Goal: Use online tool/utility: Utilize a website feature to perform a specific function

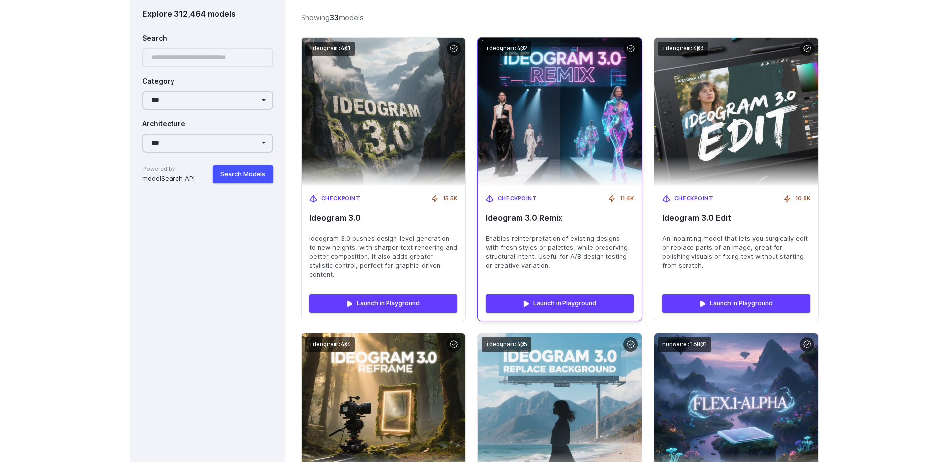
scroll to position [1500, 0]
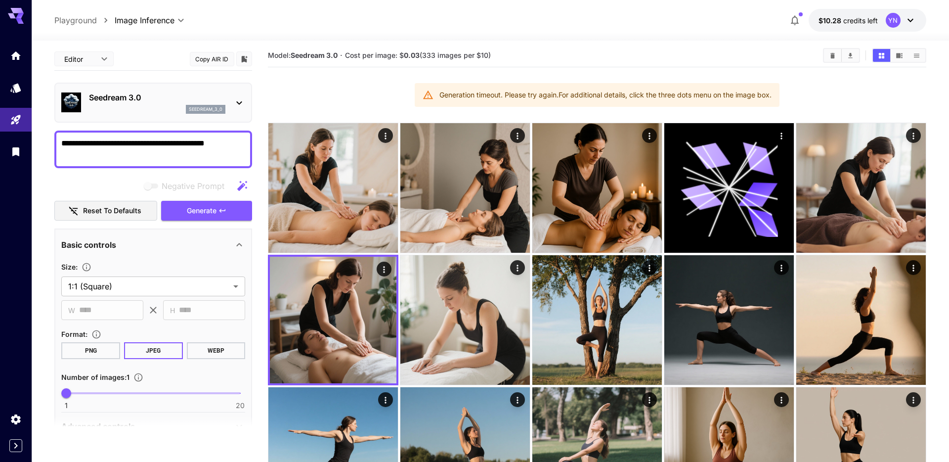
scroll to position [7, 0]
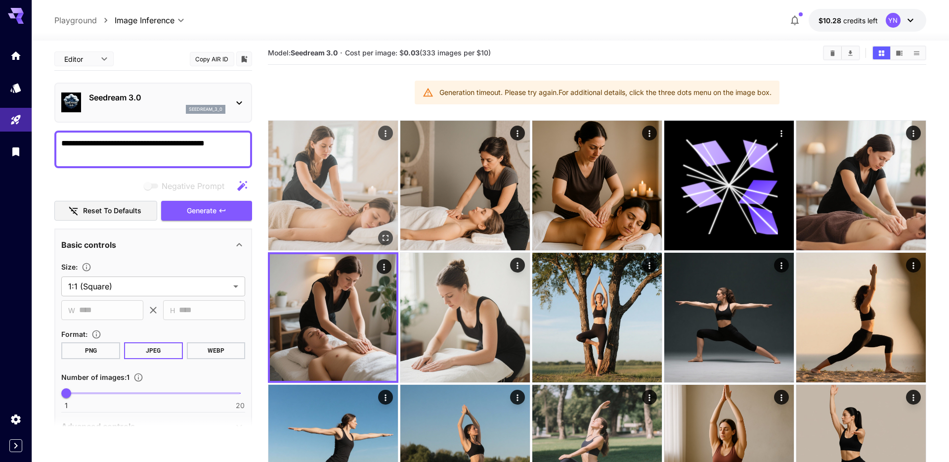
click at [328, 190] on img at bounding box center [332, 185] width 129 height 129
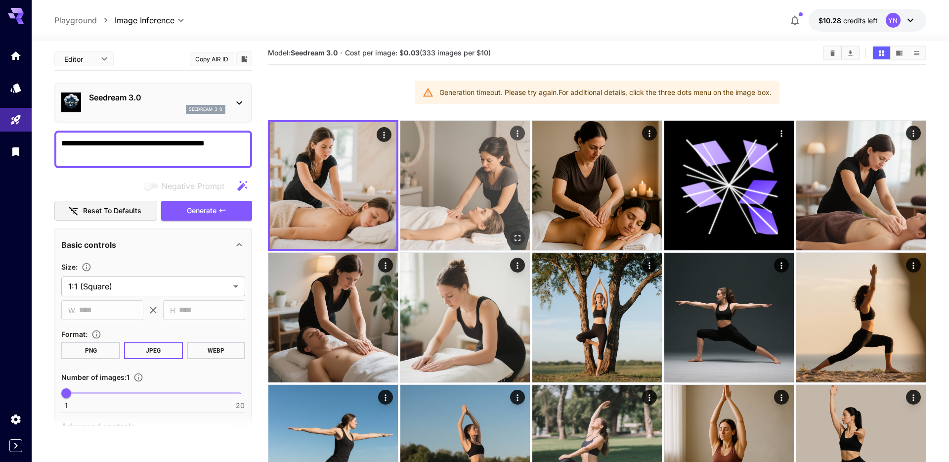
click at [419, 189] on img at bounding box center [464, 185] width 129 height 129
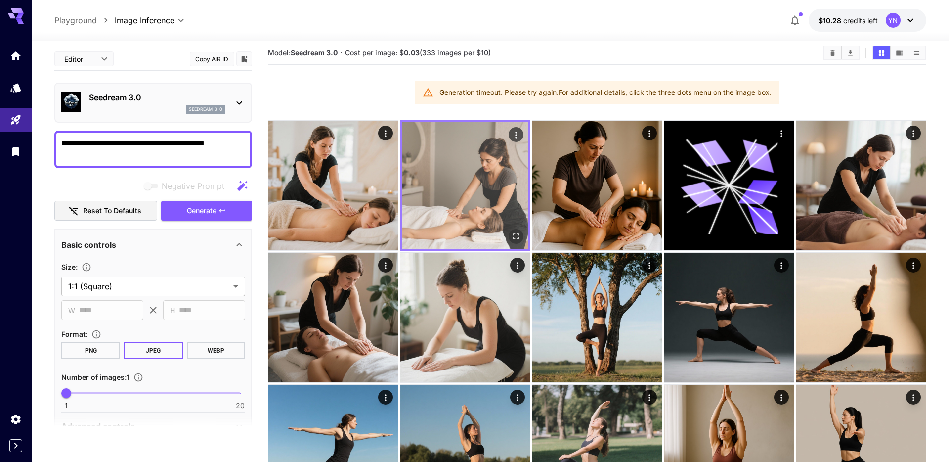
drag, startPoint x: 367, startPoint y: 192, endPoint x: 399, endPoint y: 187, distance: 32.5
click at [367, 192] on img at bounding box center [332, 185] width 129 height 129
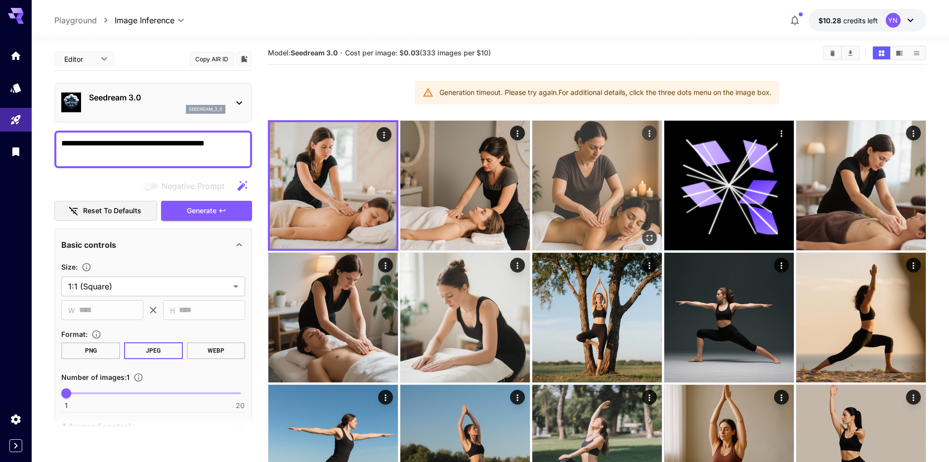
click at [563, 187] on img at bounding box center [596, 185] width 129 height 129
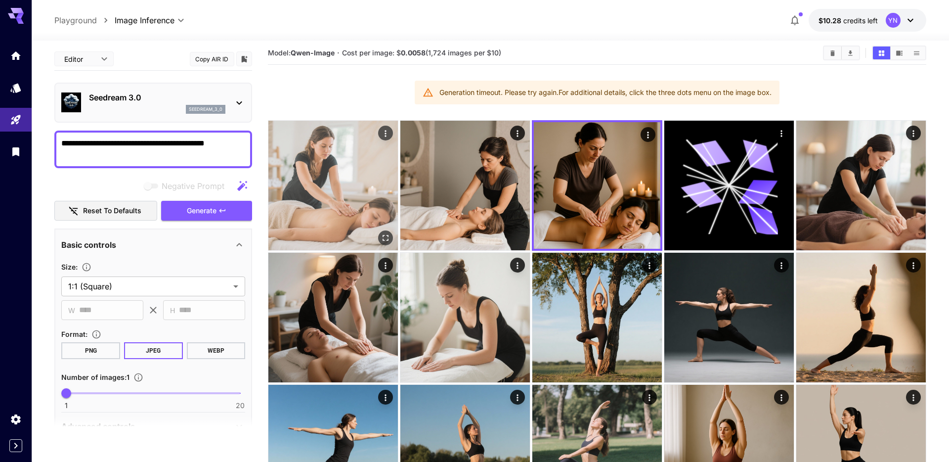
click at [362, 186] on img at bounding box center [332, 185] width 129 height 129
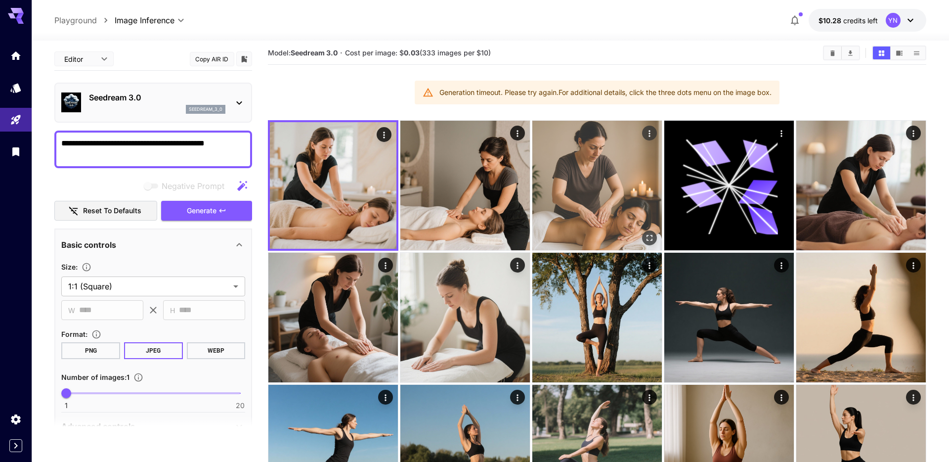
click at [549, 188] on img at bounding box center [596, 185] width 129 height 129
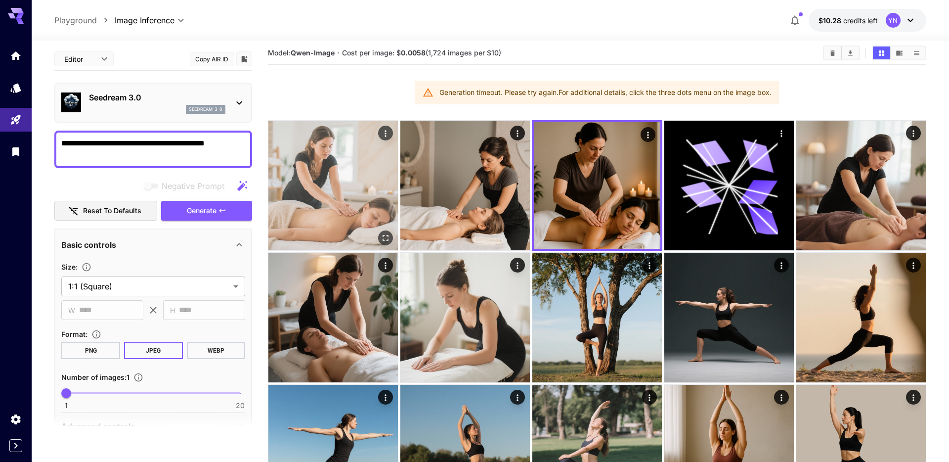
click at [328, 192] on img at bounding box center [332, 185] width 129 height 129
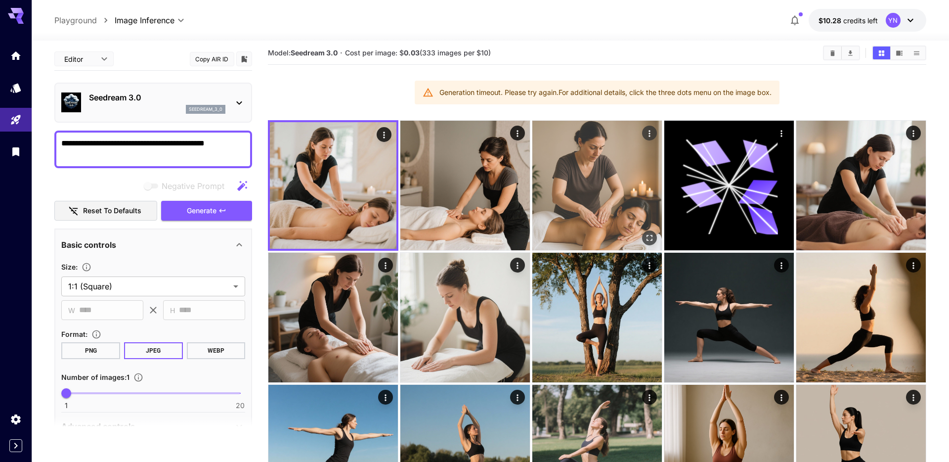
click at [568, 210] on img at bounding box center [596, 185] width 129 height 129
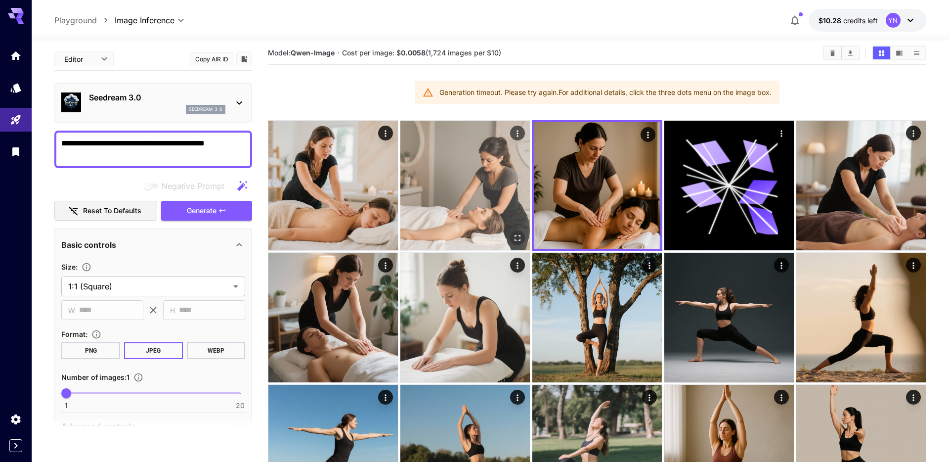
drag, startPoint x: 358, startPoint y: 191, endPoint x: 468, endPoint y: 192, distance: 110.7
click at [358, 191] on img at bounding box center [332, 185] width 129 height 129
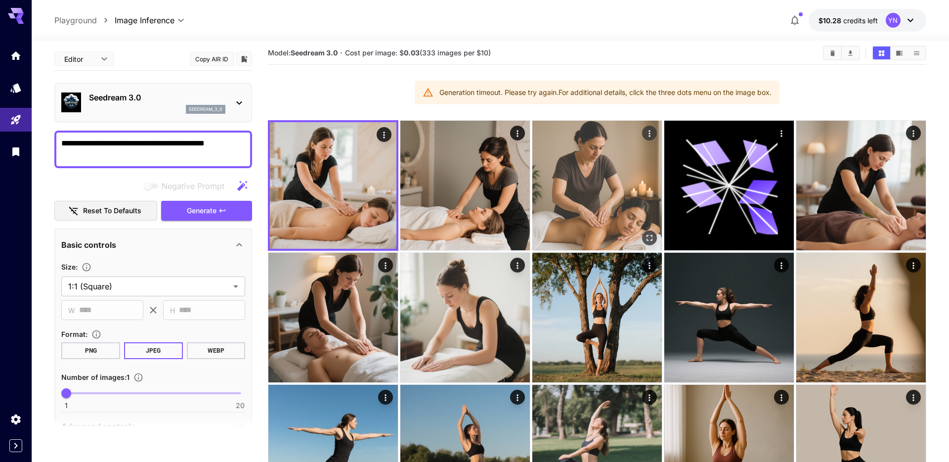
click at [567, 212] on img at bounding box center [596, 185] width 129 height 129
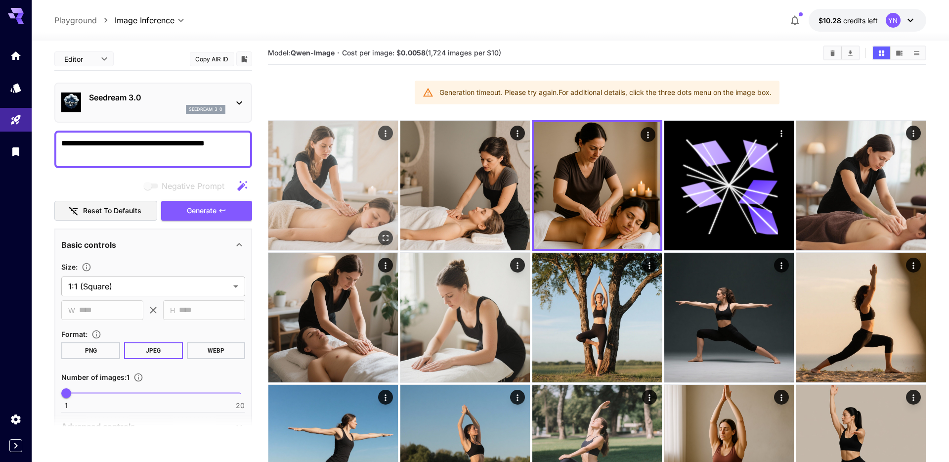
drag, startPoint x: 368, startPoint y: 198, endPoint x: 326, endPoint y: 182, distance: 45.2
click at [315, 181] on img at bounding box center [332, 185] width 129 height 129
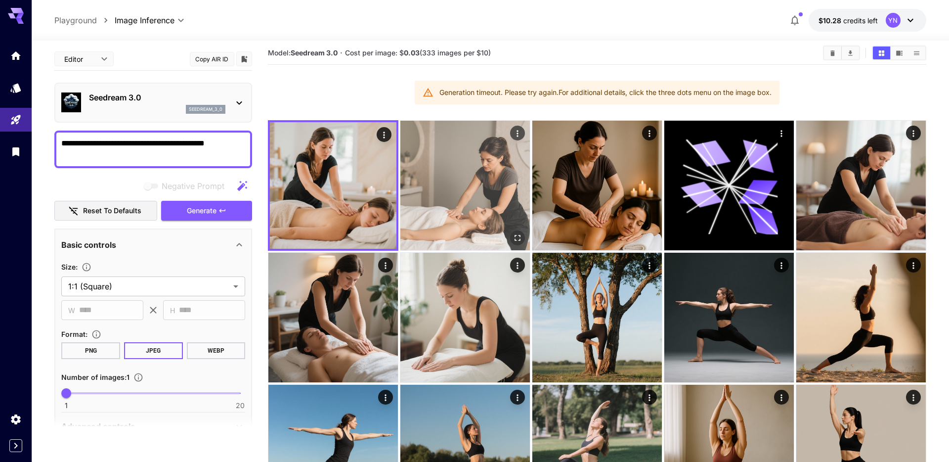
click at [479, 216] on img at bounding box center [464, 185] width 129 height 129
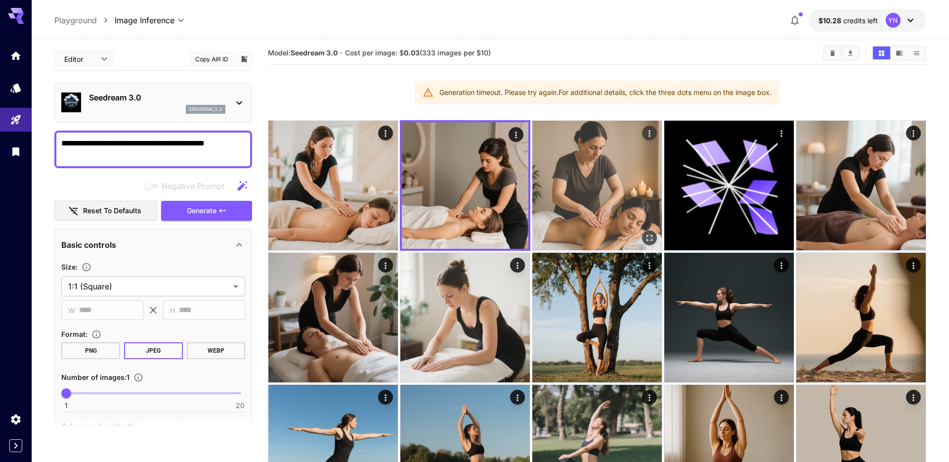
click at [608, 209] on img at bounding box center [596, 185] width 129 height 129
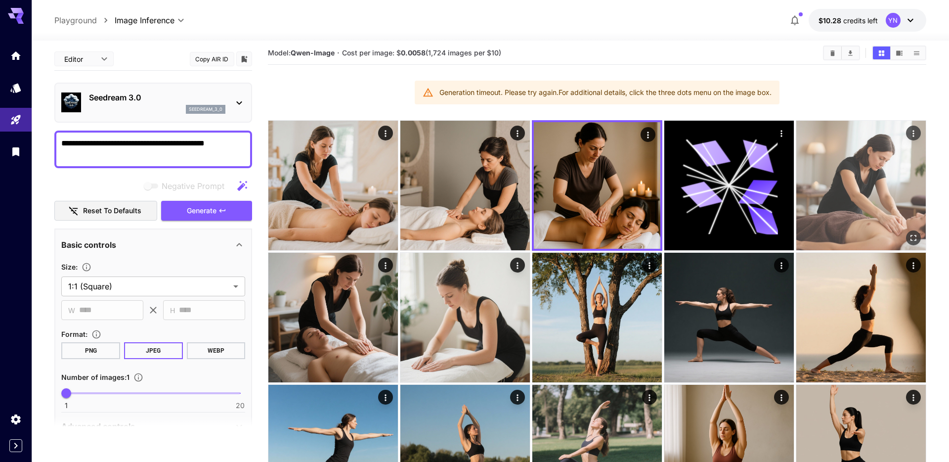
click at [821, 221] on img at bounding box center [860, 185] width 129 height 129
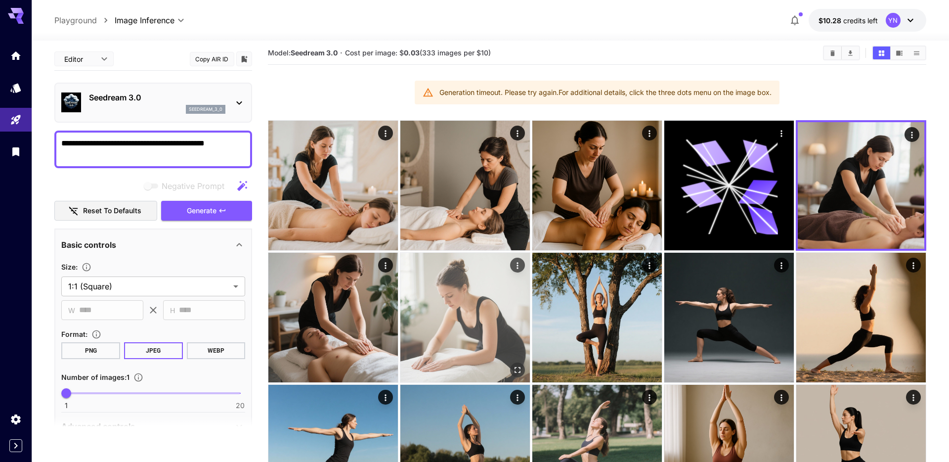
click at [515, 288] on img at bounding box center [464, 317] width 129 height 129
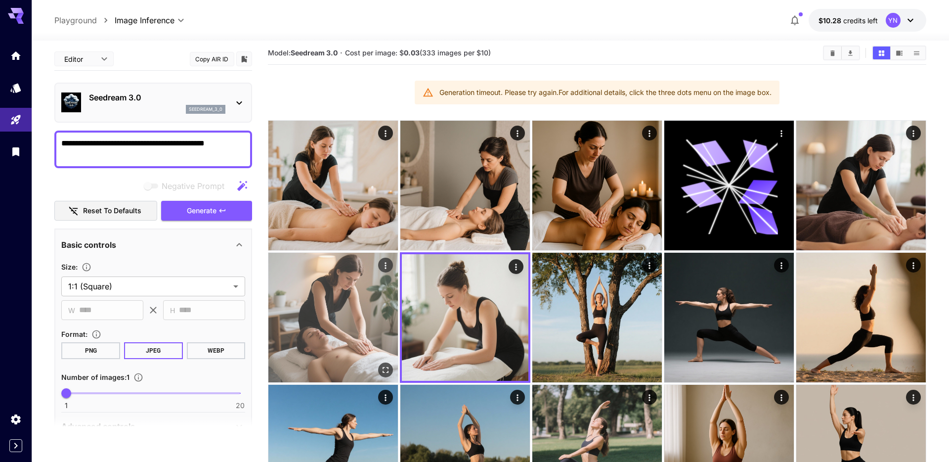
click at [302, 283] on img at bounding box center [332, 317] width 129 height 129
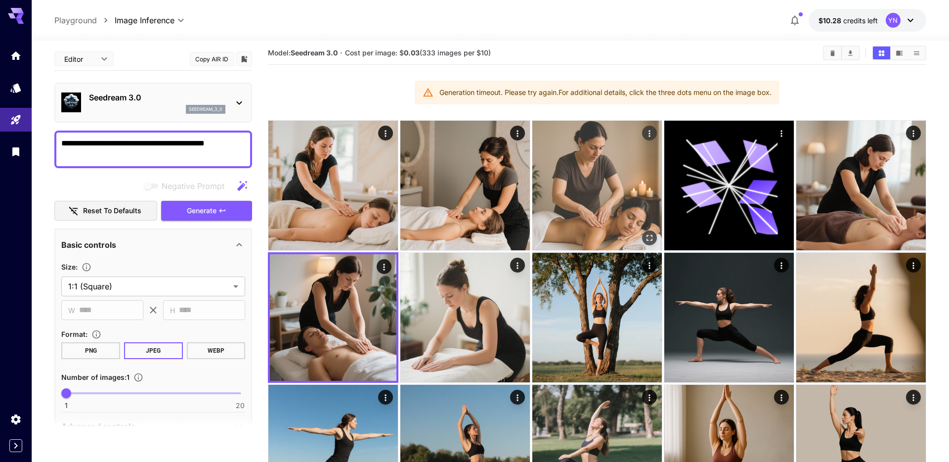
click at [577, 189] on img at bounding box center [596, 185] width 129 height 129
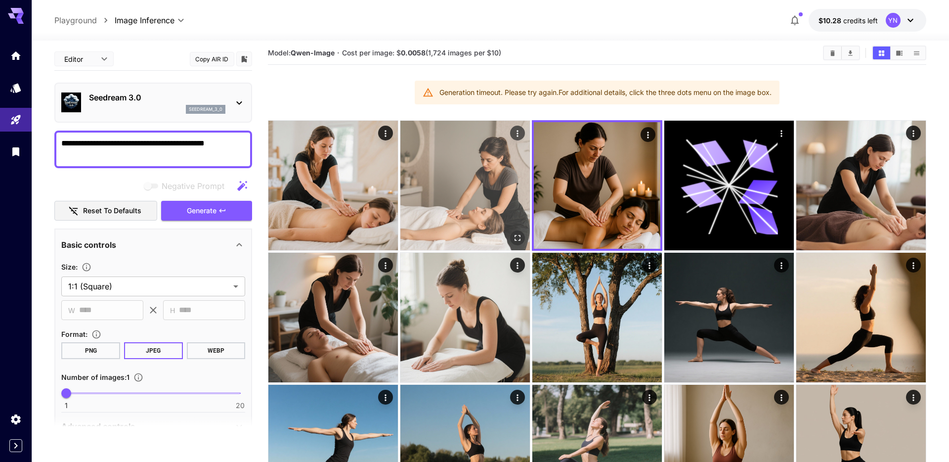
click at [459, 187] on img at bounding box center [464, 185] width 129 height 129
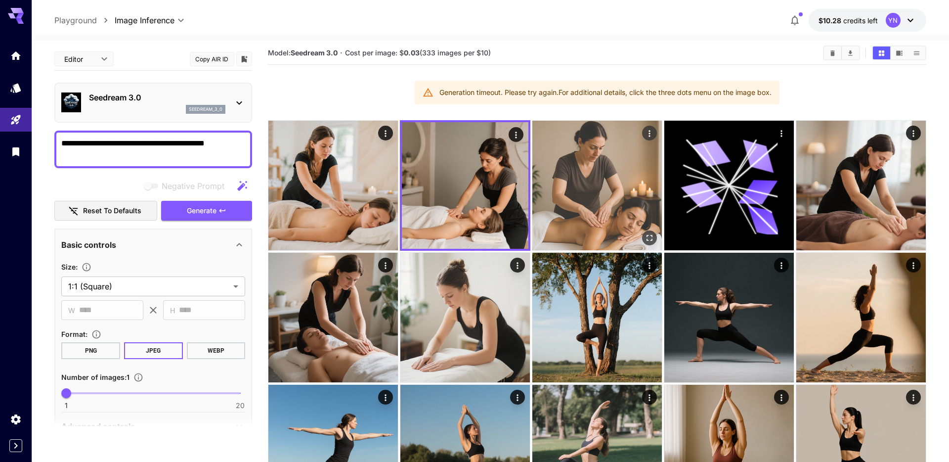
click at [572, 169] on img at bounding box center [596, 185] width 129 height 129
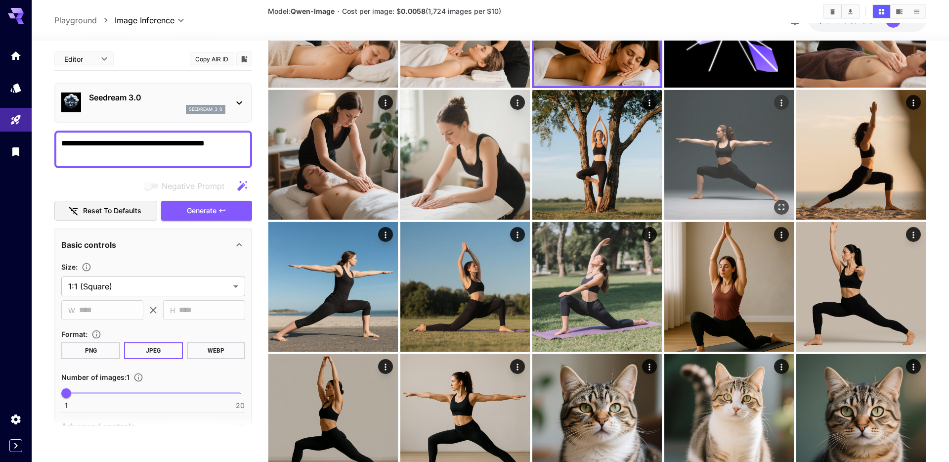
scroll to position [169, 0]
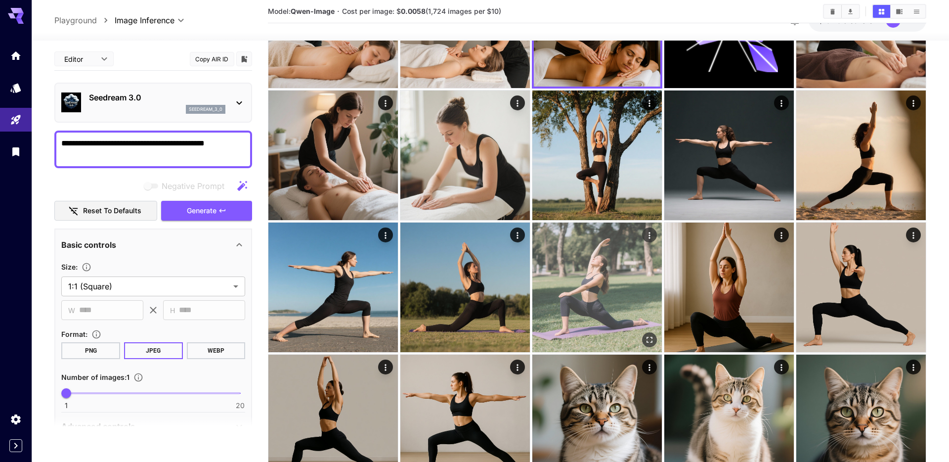
click at [616, 283] on img at bounding box center [596, 286] width 129 height 129
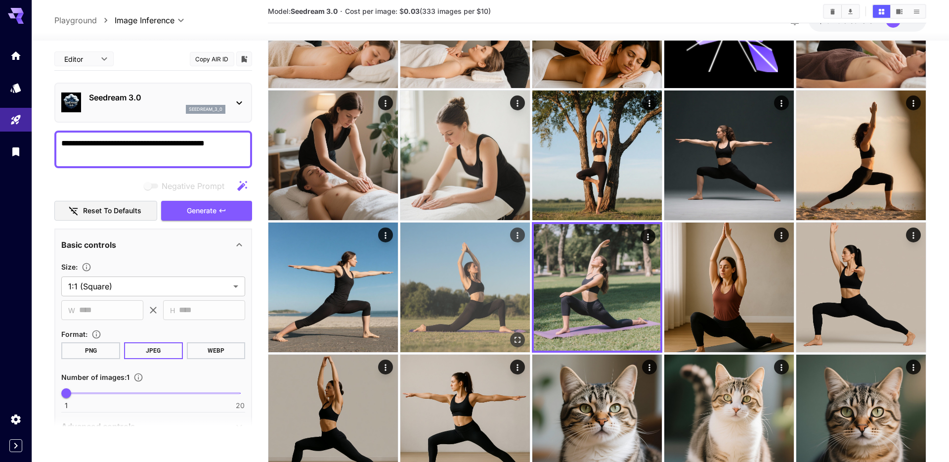
click at [483, 285] on img at bounding box center [464, 286] width 129 height 129
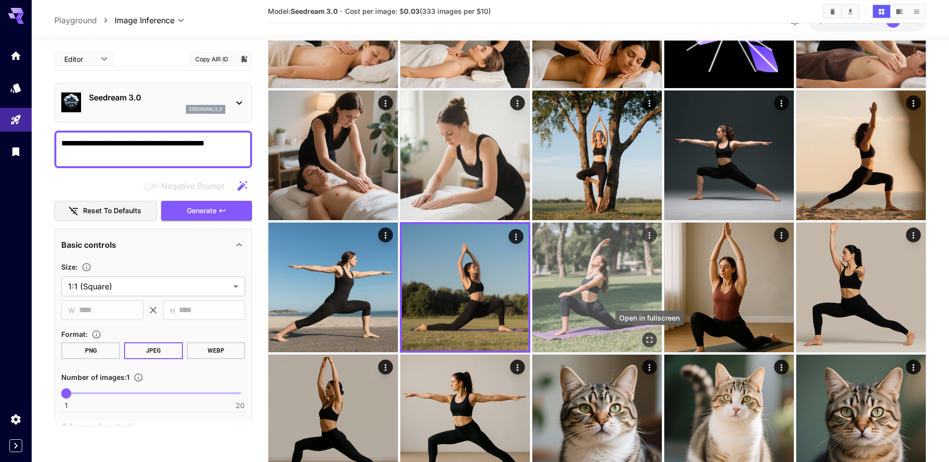
click at [647, 336] on icon "Open in fullscreen" at bounding box center [649, 339] width 10 height 10
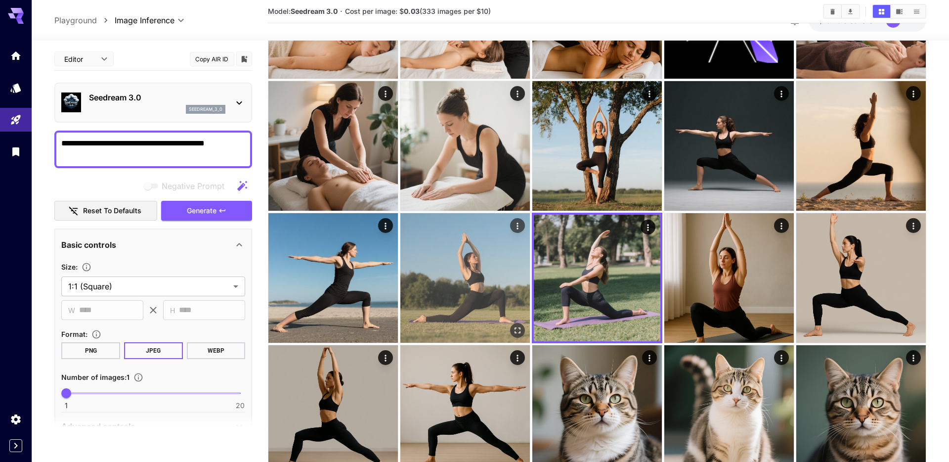
scroll to position [182, 0]
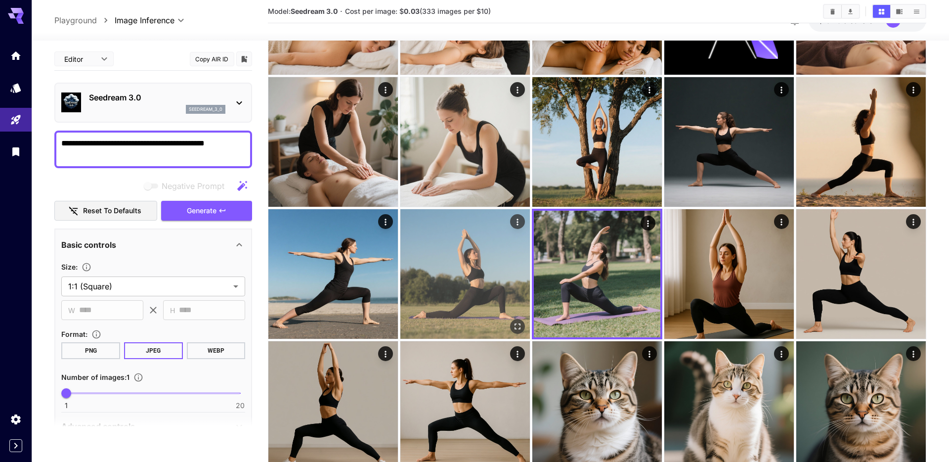
click at [467, 291] on img at bounding box center [464, 273] width 129 height 129
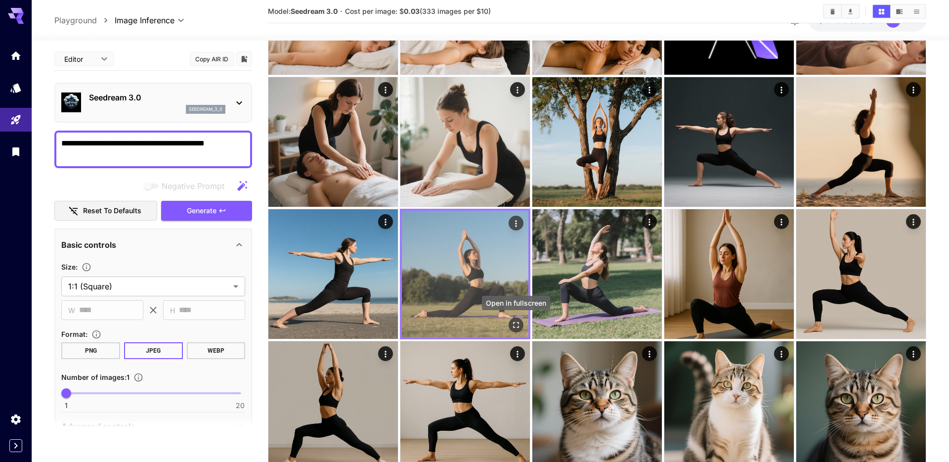
click at [519, 326] on icon "Open in fullscreen" at bounding box center [516, 324] width 10 height 10
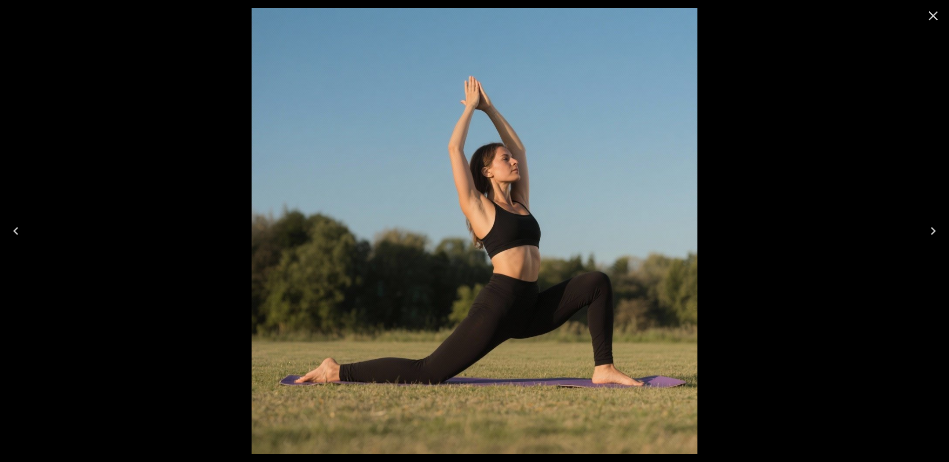
click at [932, 14] on icon "Close" at bounding box center [933, 16] width 16 height 16
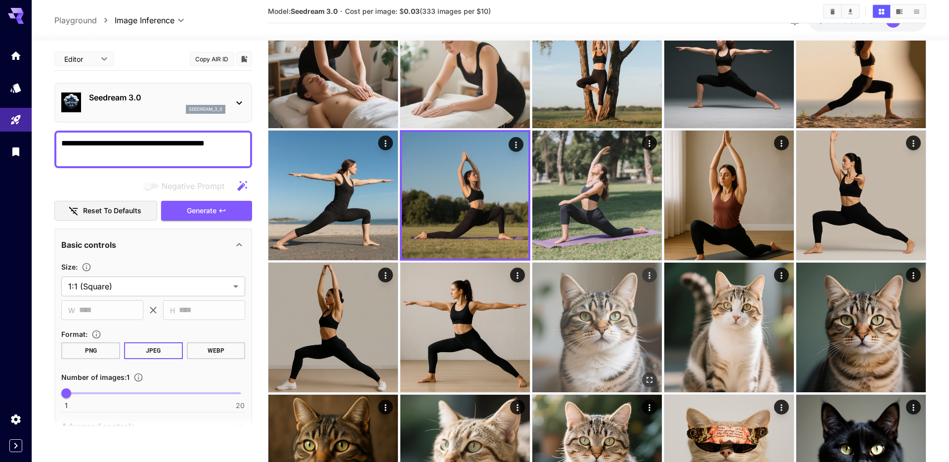
scroll to position [264, 0]
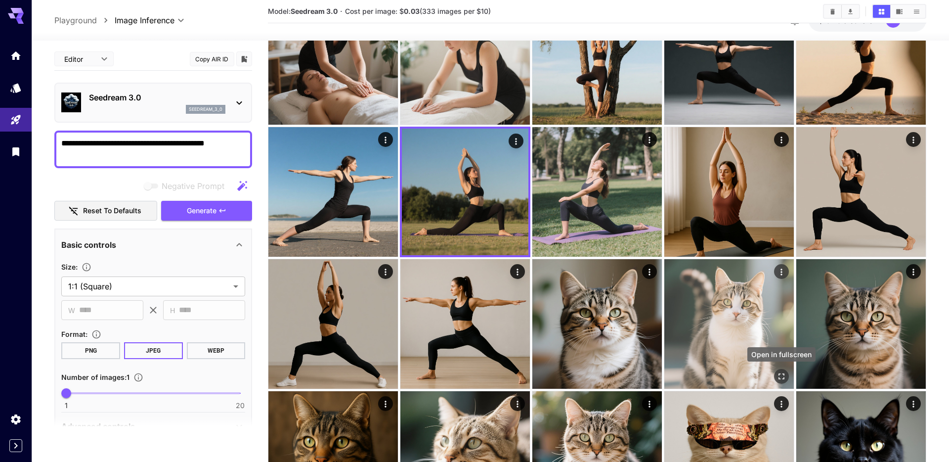
click at [783, 378] on icon "Open in fullscreen" at bounding box center [781, 376] width 6 height 6
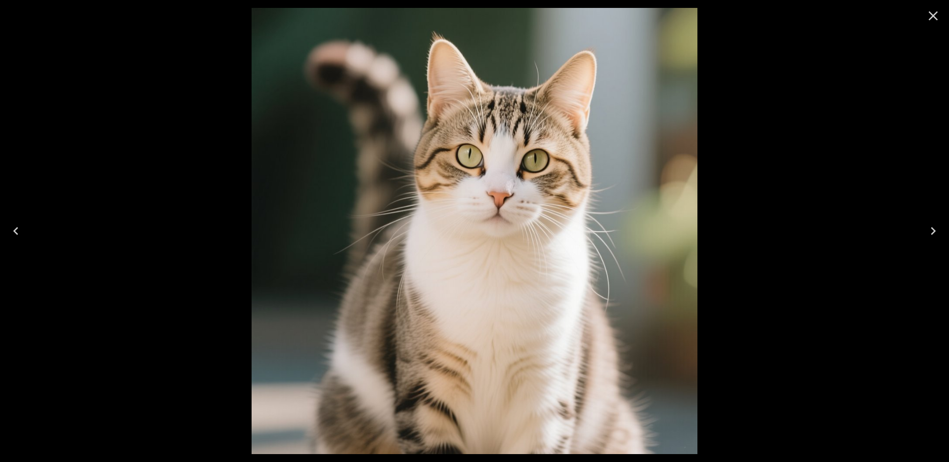
click at [932, 11] on icon "Close" at bounding box center [933, 16] width 16 height 16
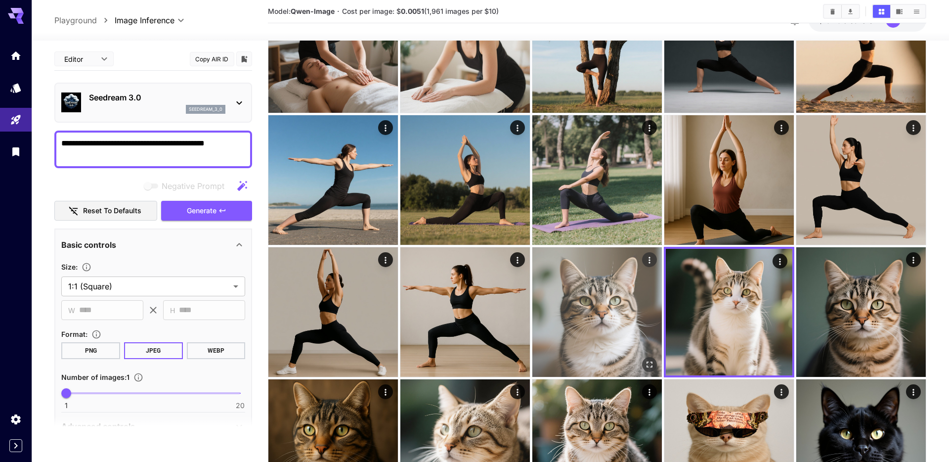
scroll to position [278, 0]
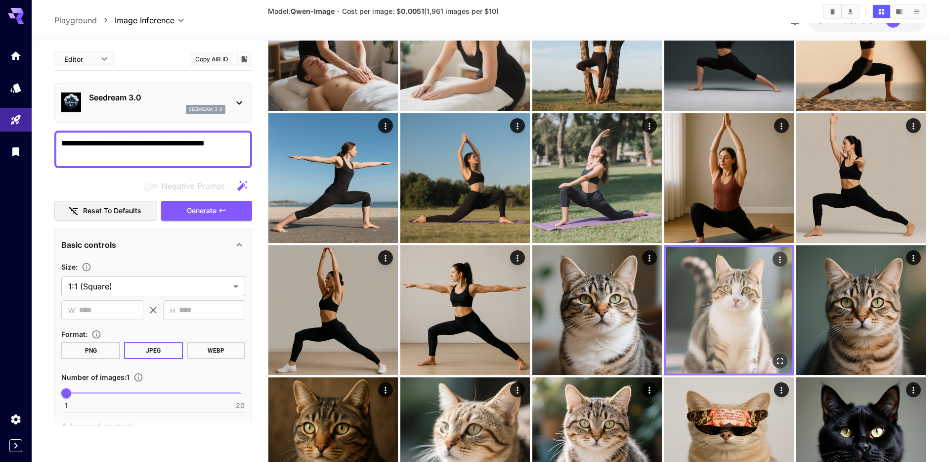
click at [756, 315] on img at bounding box center [729, 310] width 126 height 126
click at [781, 358] on icon "Open in fullscreen" at bounding box center [780, 360] width 6 height 6
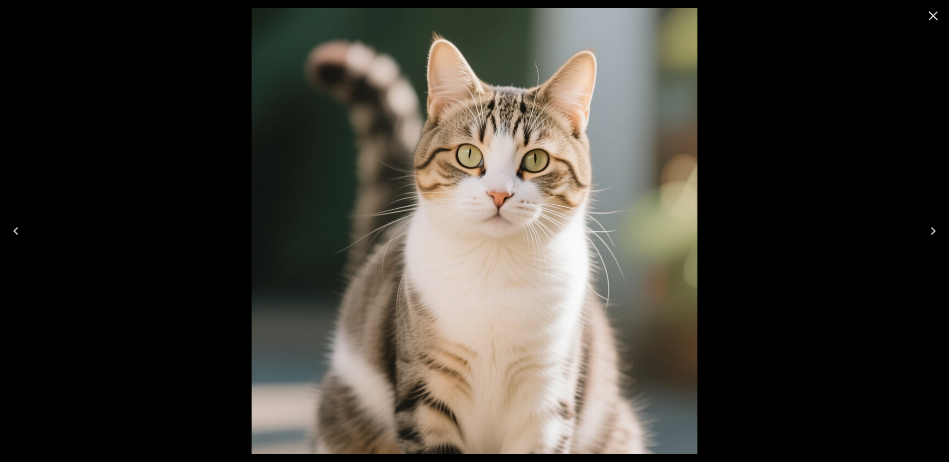
click at [935, 19] on icon "Close" at bounding box center [933, 16] width 16 height 16
